Goal: Information Seeking & Learning: Learn about a topic

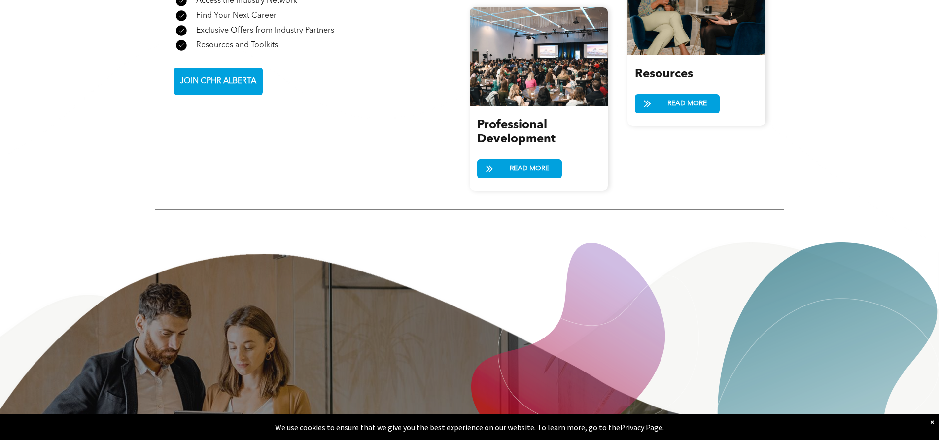
scroll to position [1215, 0]
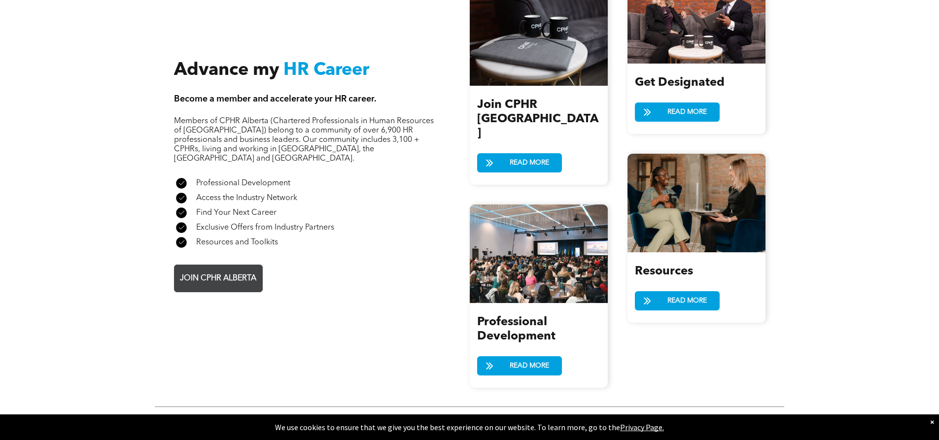
click at [216, 269] on span "JOIN CPHR ALBERTA" at bounding box center [217, 278] width 83 height 19
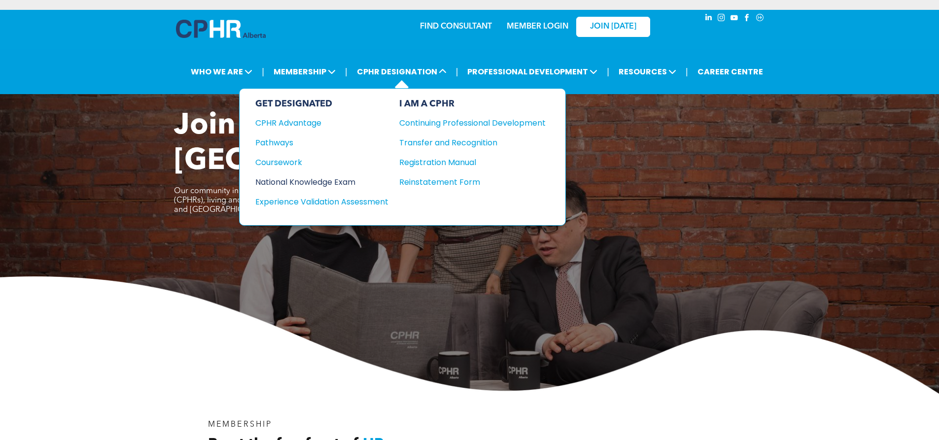
click at [329, 178] on div "National Knowledge Exam" at bounding box center [315, 182] width 120 height 12
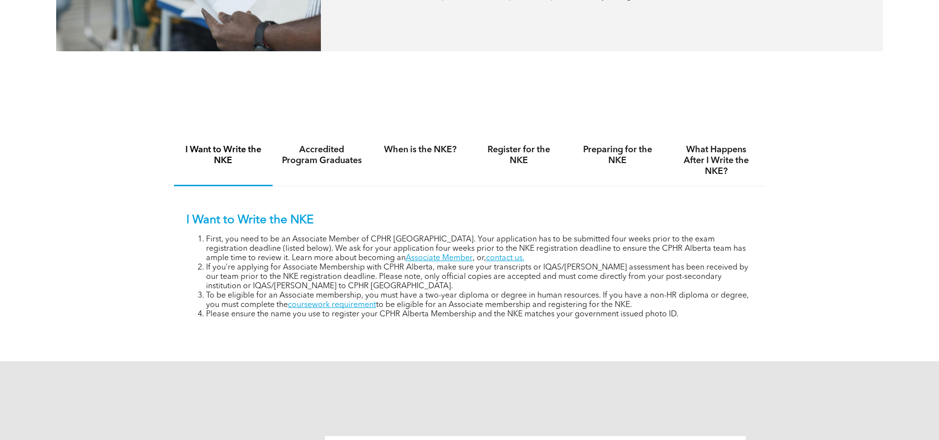
scroll to position [641, 0]
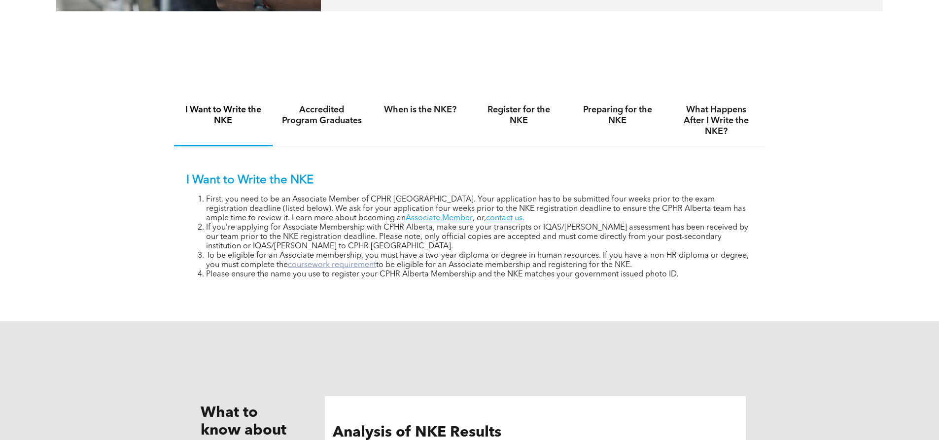
click at [327, 264] on link "coursework requirement" at bounding box center [332, 265] width 88 height 8
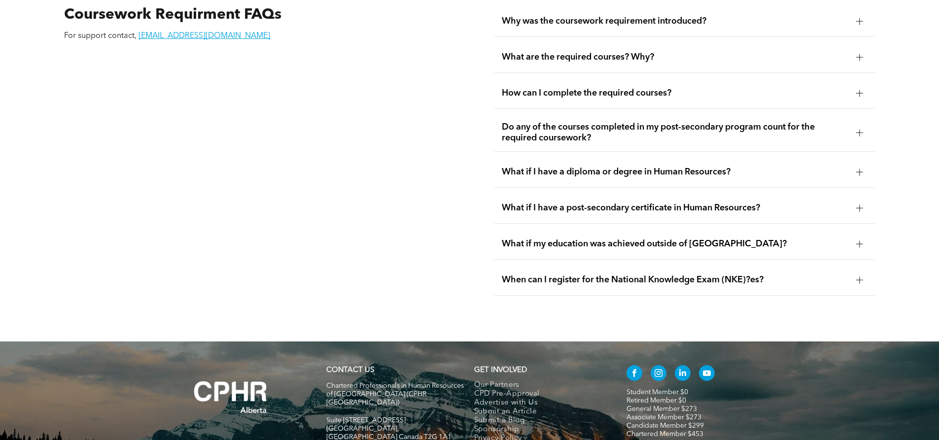
scroll to position [1909, 0]
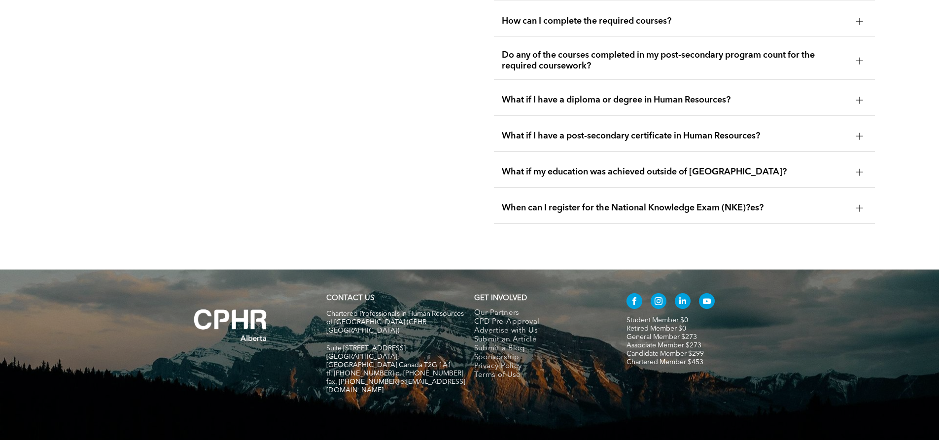
click at [858, 208] on div at bounding box center [859, 208] width 7 height 0
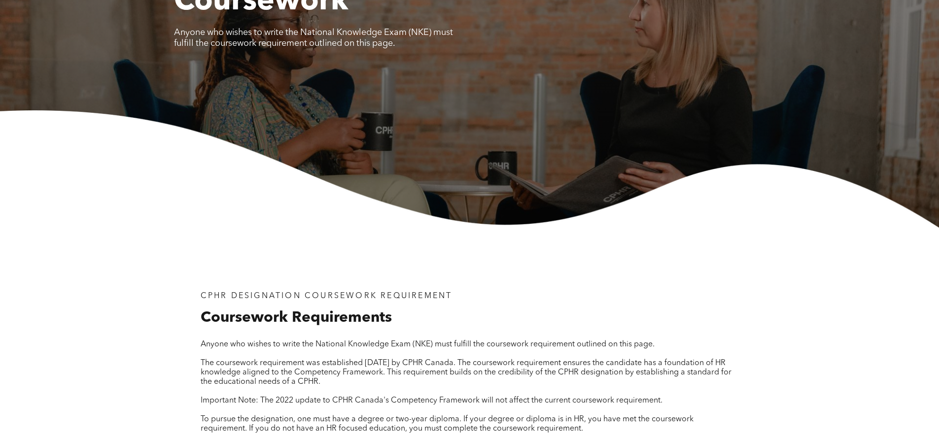
scroll to position [0, 0]
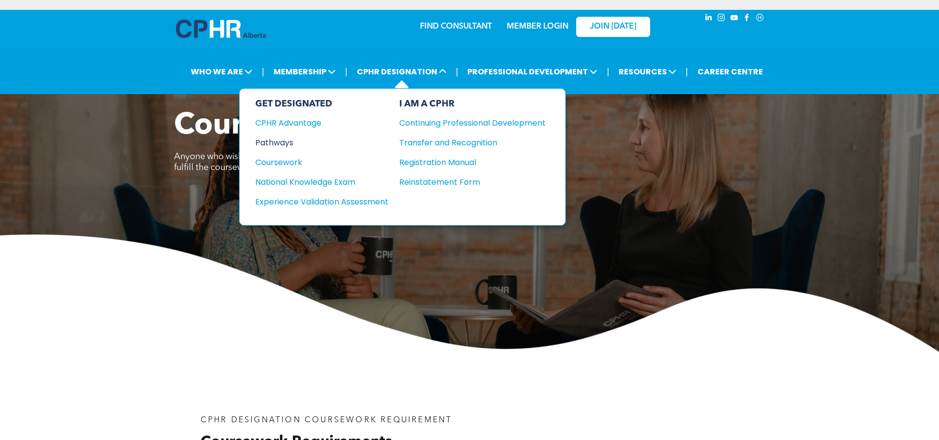
click at [284, 145] on div "Pathways" at bounding box center [315, 143] width 120 height 12
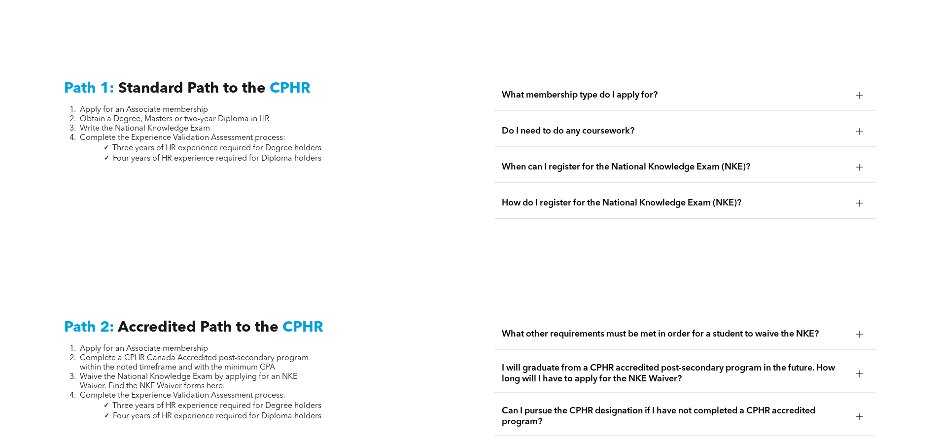
scroll to position [1380, 0]
